Goal: Transaction & Acquisition: Purchase product/service

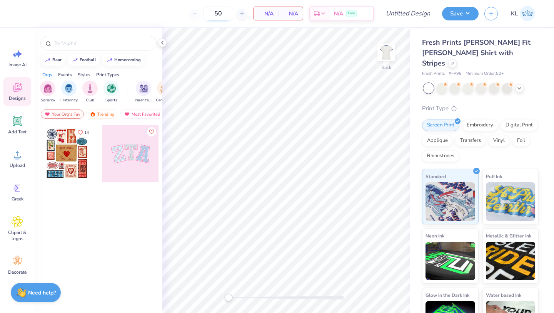
click at [227, 13] on input "50" at bounding box center [218, 14] width 30 height 14
type input "5"
type input "50"
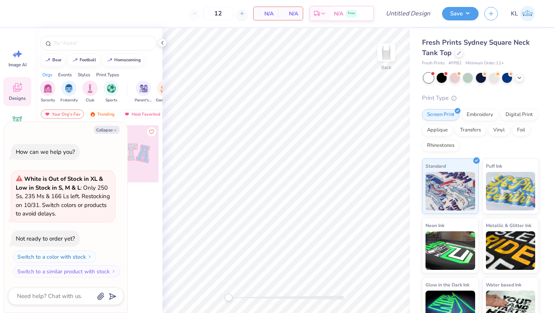
type textarea "x"
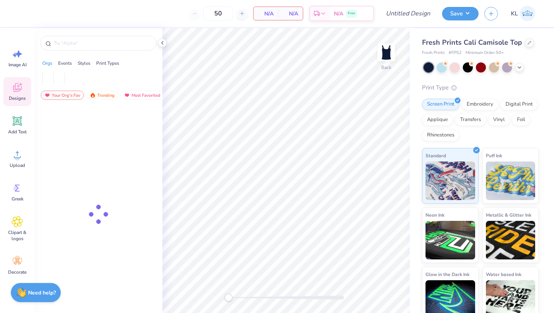
type input "50"
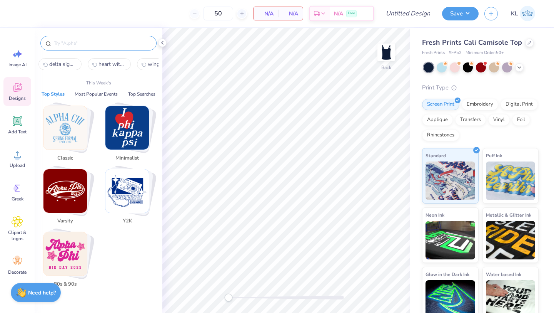
click at [67, 45] on input "text" at bounding box center [102, 43] width 99 height 8
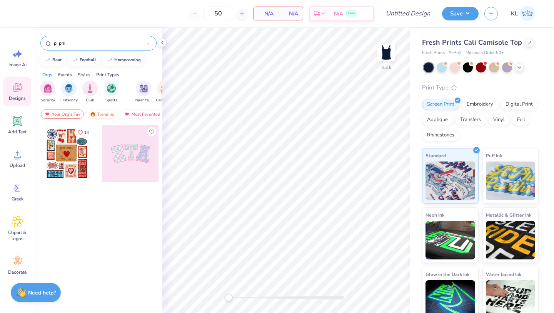
type input "pi phi"
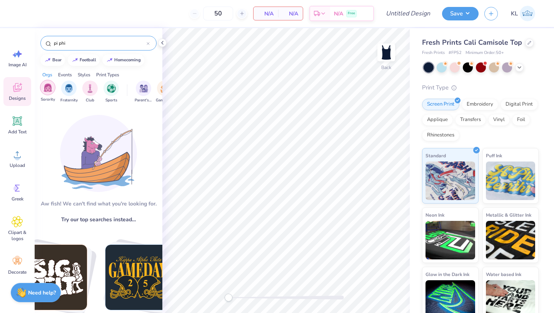
click at [47, 93] on div "filter for Sorority" at bounding box center [47, 87] width 15 height 15
click at [147, 43] on icon at bounding box center [148, 43] width 3 height 3
click at [135, 74] on div "Orgs Events Styles Print Types" at bounding box center [99, 72] width 128 height 11
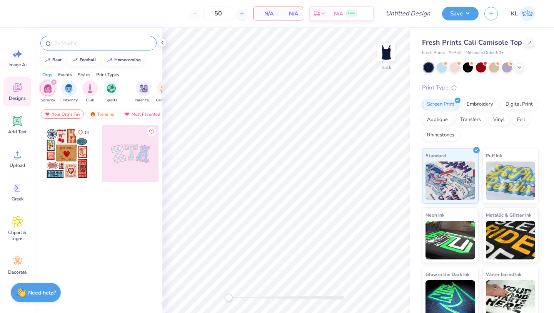
click at [43, 89] on div "filter for Sorority" at bounding box center [47, 87] width 15 height 15
click at [70, 114] on div "Your Org's Fav" at bounding box center [62, 113] width 43 height 9
click at [97, 115] on div "Trending" at bounding box center [102, 113] width 32 height 9
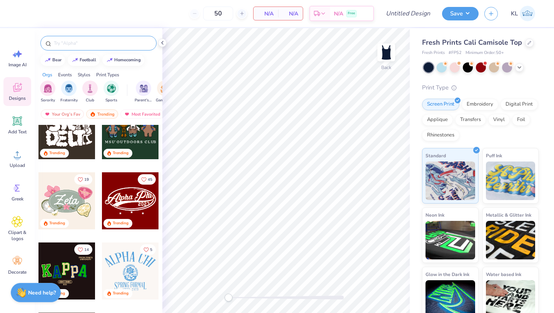
scroll to position [278, 0]
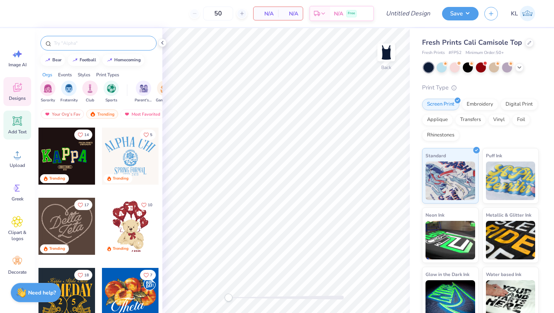
click at [13, 123] on icon at bounding box center [17, 120] width 9 height 9
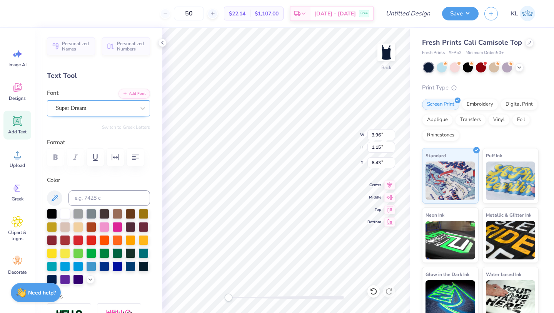
click at [120, 100] on div "Super Dream" at bounding box center [98, 108] width 103 height 16
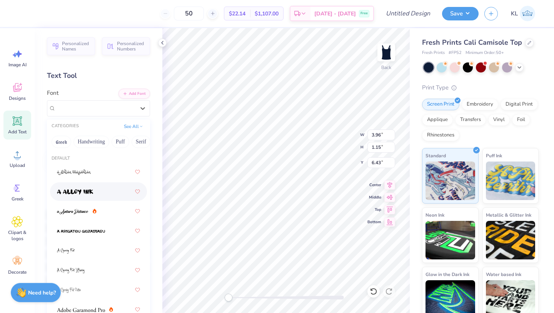
scroll to position [180, 0]
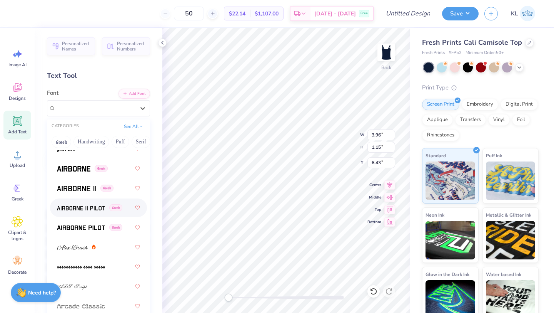
click at [84, 209] on img at bounding box center [81, 207] width 48 height 5
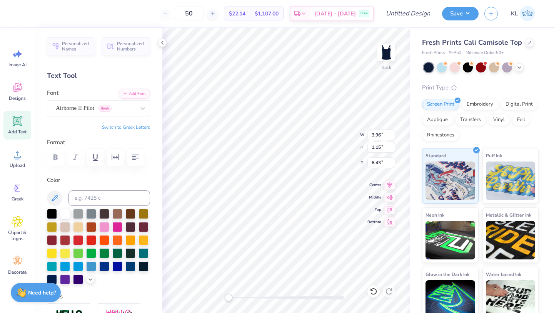
type textarea "T"
click at [90, 119] on div "Personalized Names Personalized Numbers Text Tool Add Font Font Airborne II Pil…" at bounding box center [99, 170] width 128 height 284
click at [89, 114] on div "Airborne II Pilot Greek" at bounding box center [98, 108] width 103 height 16
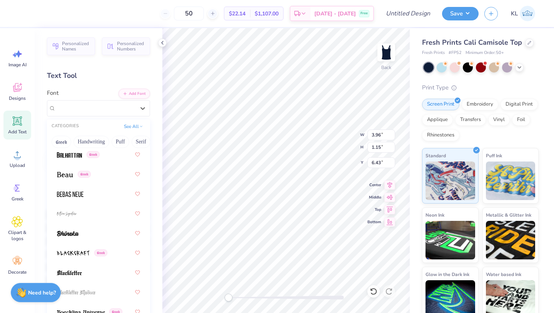
scroll to position [493, 0]
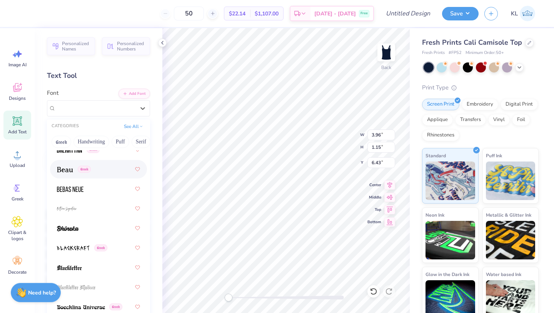
click at [60, 171] on img at bounding box center [65, 169] width 16 height 5
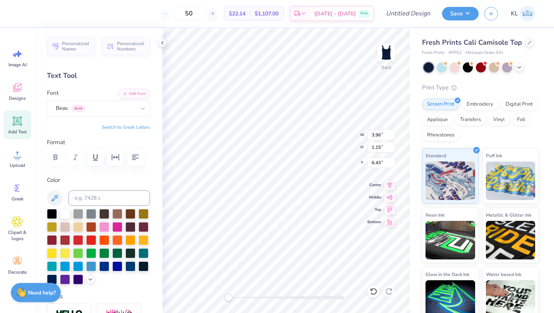
scroll to position [0, 0]
type textarea "m"
type textarea "M"
type textarea "m"
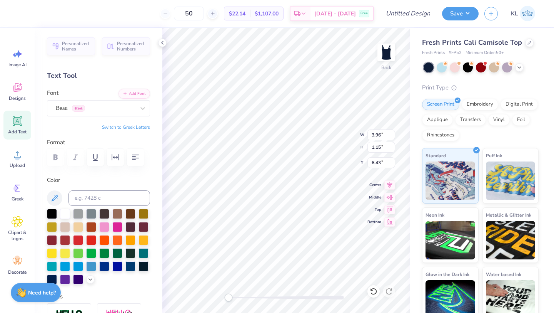
type textarea "MADE IN HEAVEN"
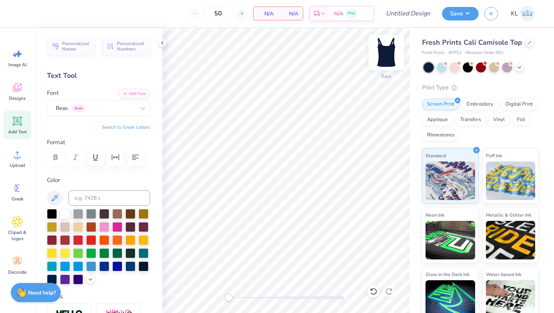
click at [385, 57] on img at bounding box center [386, 52] width 31 height 31
click at [18, 125] on icon at bounding box center [18, 121] width 12 height 12
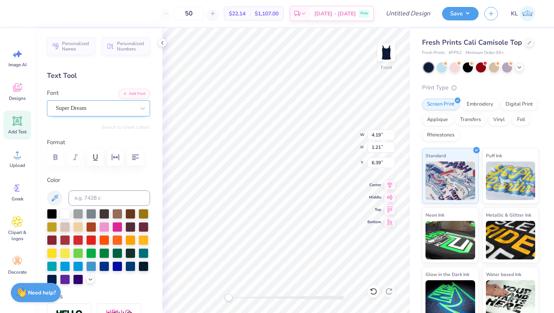
click at [111, 112] on div "Super Dream" at bounding box center [95, 108] width 81 height 12
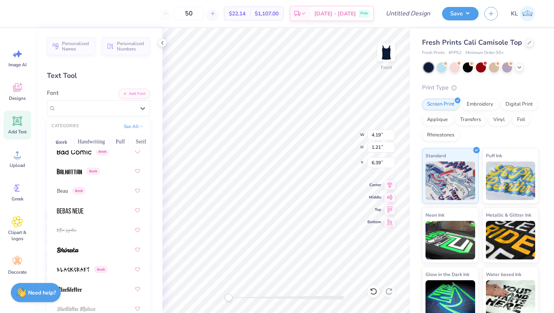
scroll to position [478, 0]
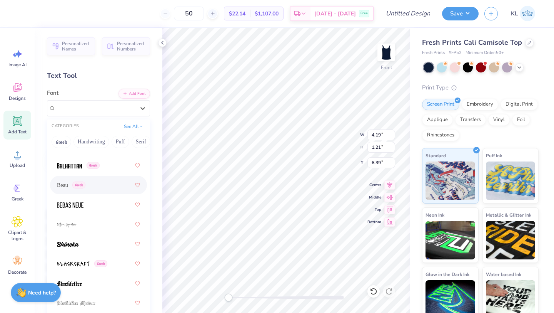
click at [64, 182] on span "Beau" at bounding box center [62, 185] width 11 height 8
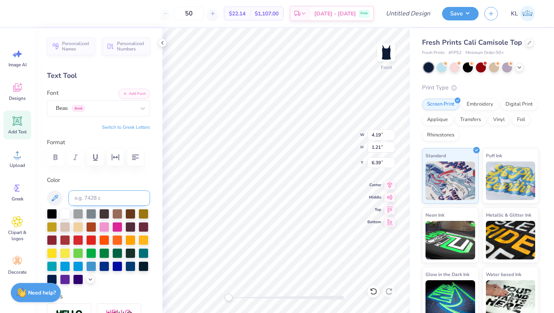
type textarea "T"
type textarea "MADE IN HEAVEN"
click at [386, 53] on img at bounding box center [386, 52] width 31 height 31
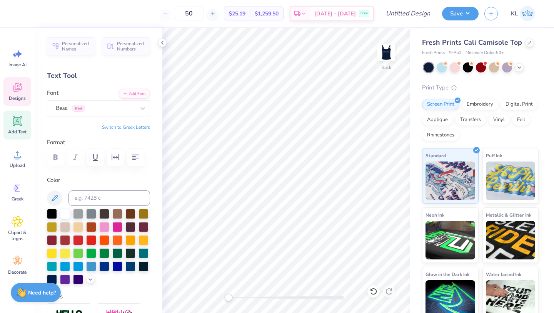
click at [17, 94] on div "Designs" at bounding box center [17, 91] width 28 height 29
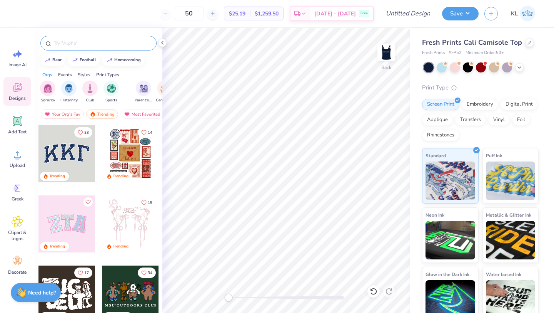
click at [104, 38] on div at bounding box center [98, 43] width 116 height 15
click at [104, 47] on input "text" at bounding box center [102, 43] width 99 height 8
type input "WINGS"
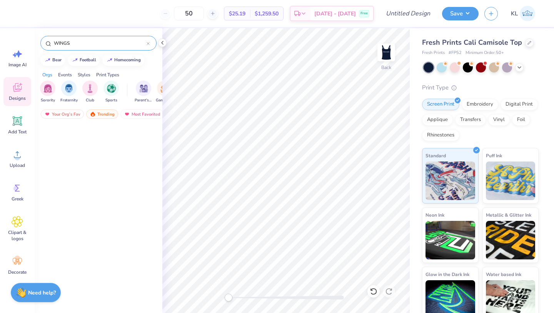
scroll to position [0, 0]
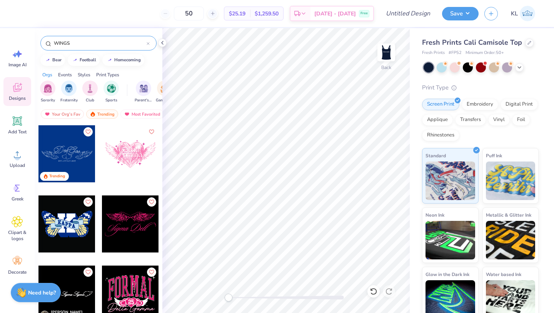
click at [74, 147] on div at bounding box center [66, 153] width 57 height 57
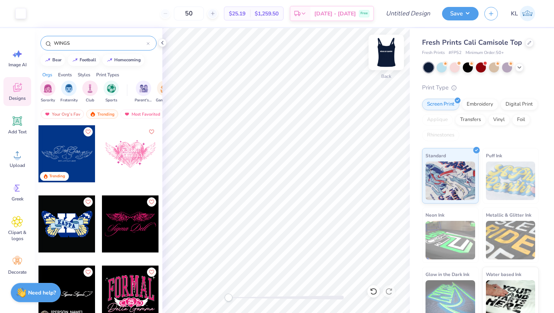
click at [388, 65] on img at bounding box center [386, 52] width 31 height 31
click at [389, 59] on img at bounding box center [386, 52] width 31 height 31
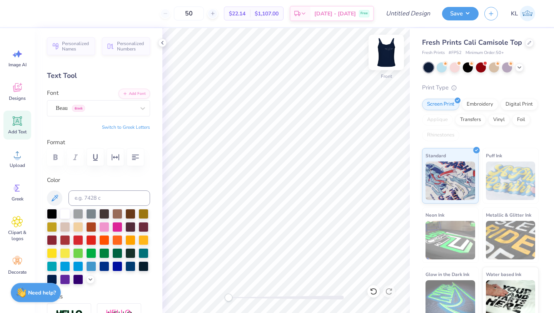
click at [387, 51] on img at bounding box center [386, 52] width 31 height 31
click at [204, 13] on input "50" at bounding box center [189, 14] width 30 height 14
type input "5"
click at [172, 16] on div "50" at bounding box center [189, 14] width 58 height 14
click at [176, 13] on div "50" at bounding box center [189, 14] width 58 height 14
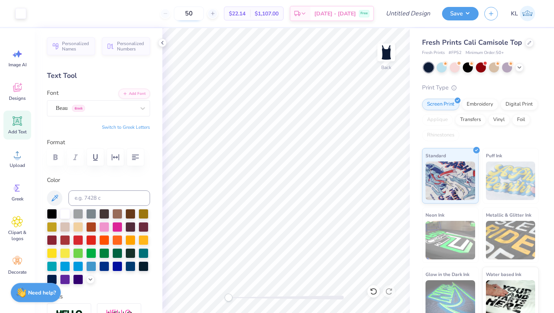
click at [204, 15] on input "50" at bounding box center [189, 14] width 30 height 14
type input "5"
type input "50"
click at [159, 16] on div "50 $22.14 Per Item $1,107.00 Total Est. Delivery Sep 23 - 26 Free" at bounding box center [203, 13] width 342 height 27
click at [145, 18] on div "50 $22.14 Per Item $1,107.00 Total Est. Delivery Sep 23 - 26 Free" at bounding box center [203, 13] width 342 height 27
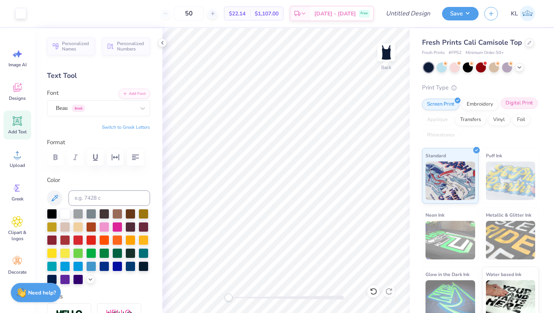
click at [522, 105] on div "Digital Print" at bounding box center [519, 103] width 37 height 12
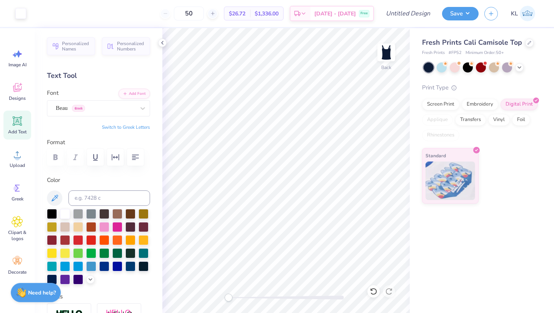
click at [174, 14] on div "50" at bounding box center [189, 14] width 58 height 14
click at [447, 108] on div "Screen Print" at bounding box center [440, 103] width 37 height 12
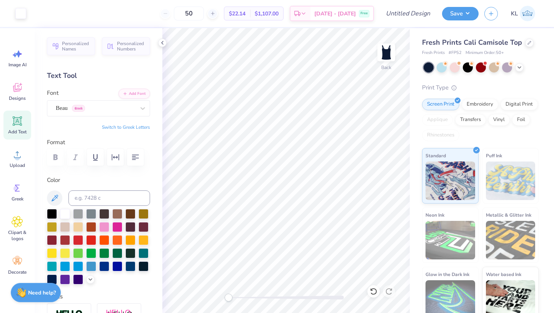
click at [176, 12] on div "50" at bounding box center [189, 14] width 58 height 14
click at [516, 88] on div "Print Type" at bounding box center [480, 87] width 117 height 9
click at [535, 63] on div at bounding box center [481, 67] width 115 height 10
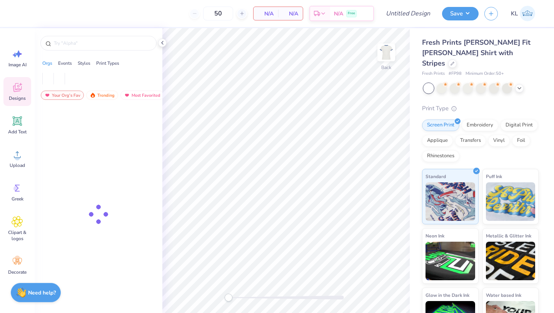
type input "50"
